Goal: Information Seeking & Learning: Find specific page/section

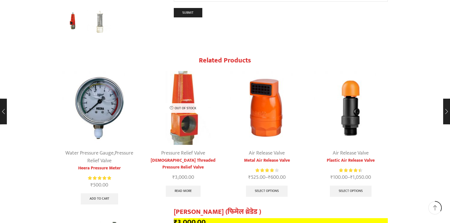
scroll to position [890, 0]
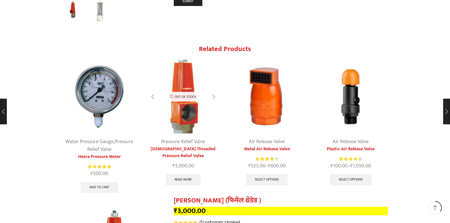
click at [183, 146] on link "[DEMOGRAPHIC_DATA] Threaded Pressure Relief Valve" at bounding box center [183, 153] width 74 height 14
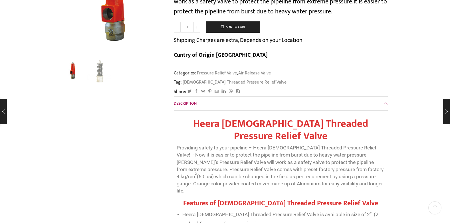
scroll to position [0, 0]
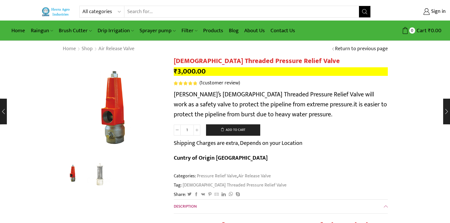
click at [119, 12] on select "All categories Accessories Air Release Valve Brush Cutter Domestic Use Drip Irr…" at bounding box center [104, 11] width 42 height 11
select select "non-return-valve-normex"
click at [83, 6] on select "All categories Accessories Air Release Valve Brush Cutter Domestic Use Drip Irr…" at bounding box center [104, 11] width 42 height 11
click at [186, 13] on input "Search input" at bounding box center [255, 11] width 210 height 11
type input "2""
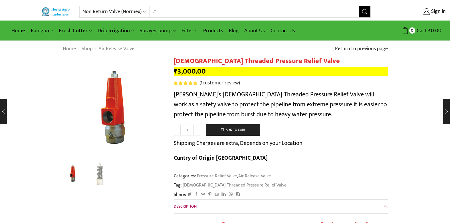
click at [359, 6] on button "Search" at bounding box center [364, 11] width 11 height 11
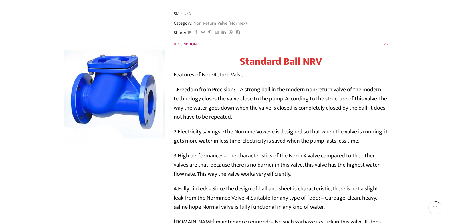
scroll to position [178, 0]
